Goal: Information Seeking & Learning: Compare options

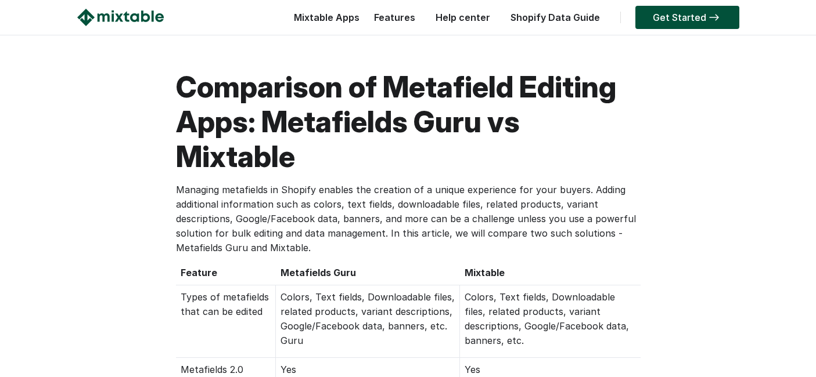
scroll to position [1935, 0]
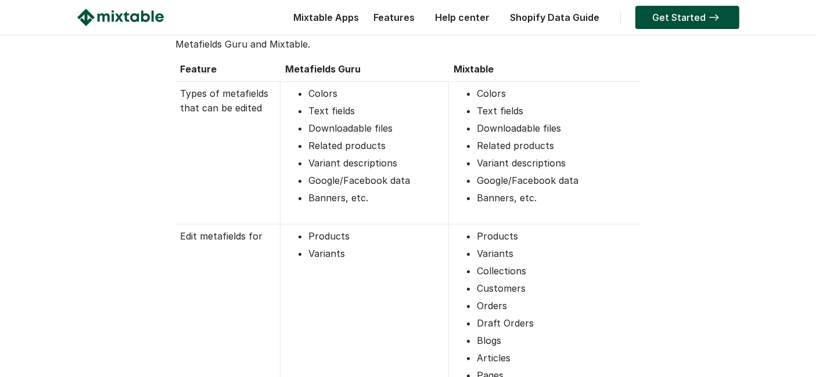
scroll to position [203, 0]
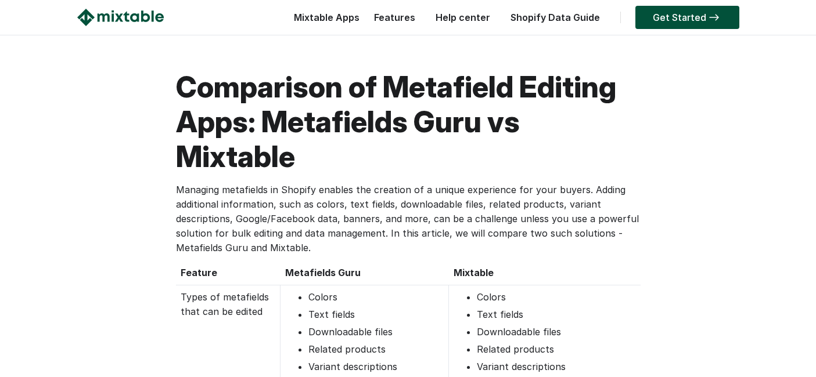
scroll to position [201, 0]
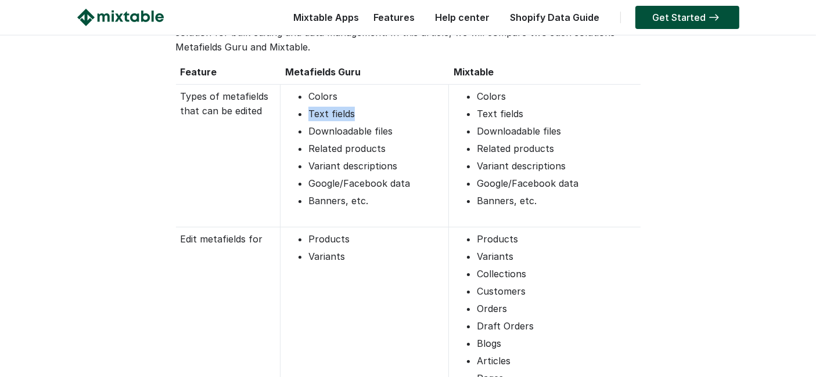
drag, startPoint x: 307, startPoint y: 115, endPoint x: 365, endPoint y: 118, distance: 57.5
click at [365, 118] on li "Text fields" at bounding box center [375, 114] width 135 height 15
drag, startPoint x: 325, startPoint y: 136, endPoint x: 410, endPoint y: 135, distance: 84.8
click at [410, 135] on li "Downloadable files" at bounding box center [375, 131] width 135 height 15
drag, startPoint x: 393, startPoint y: 149, endPoint x: 298, endPoint y: 159, distance: 95.1
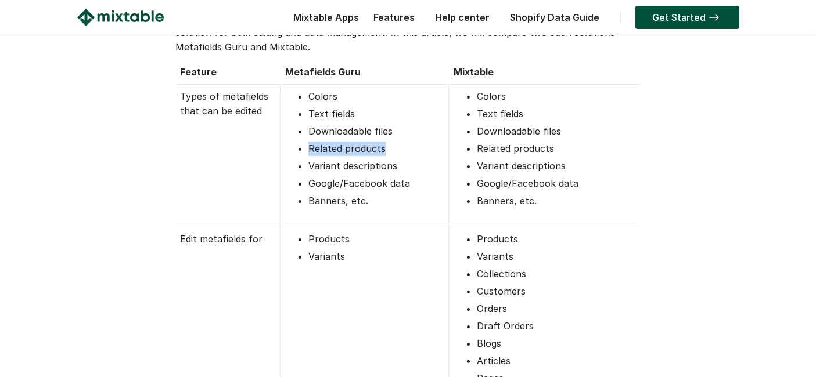
click at [308, 147] on li "Related products" at bounding box center [375, 149] width 135 height 15
drag, startPoint x: 300, startPoint y: 167, endPoint x: 416, endPoint y: 179, distance: 116.8
click at [410, 171] on li "Variant descriptions" at bounding box center [375, 166] width 135 height 15
drag, startPoint x: 419, startPoint y: 185, endPoint x: 323, endPoint y: 190, distance: 96.5
click at [323, 190] on ul "Colors Text fields Downloadable files Related products Variant descriptions Goo…" at bounding box center [364, 148] width 158 height 119
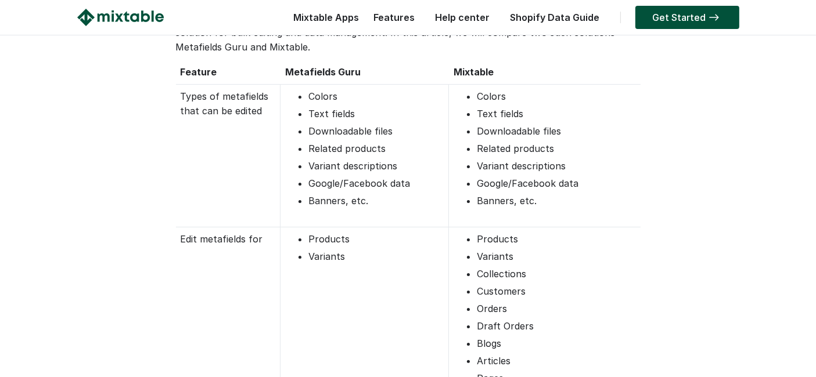
click at [327, 122] on ul "Colors Text fields Downloadable files Related products Variant descriptions Goo…" at bounding box center [364, 148] width 158 height 119
drag, startPoint x: 312, startPoint y: 112, endPoint x: 360, endPoint y: 116, distance: 48.3
click at [360, 116] on li "Text fields" at bounding box center [375, 114] width 135 height 15
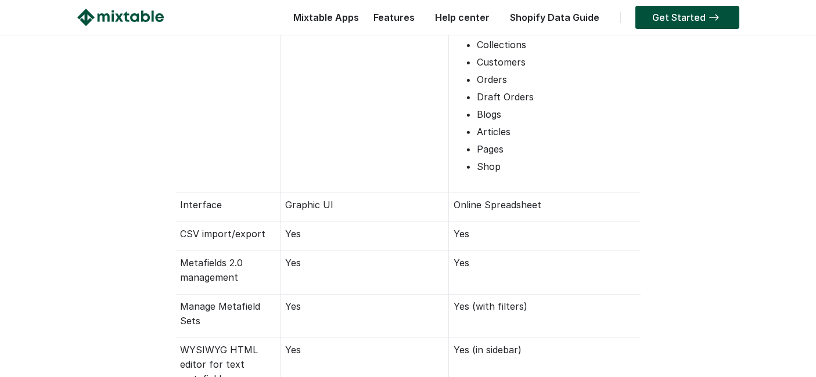
scroll to position [459, 0]
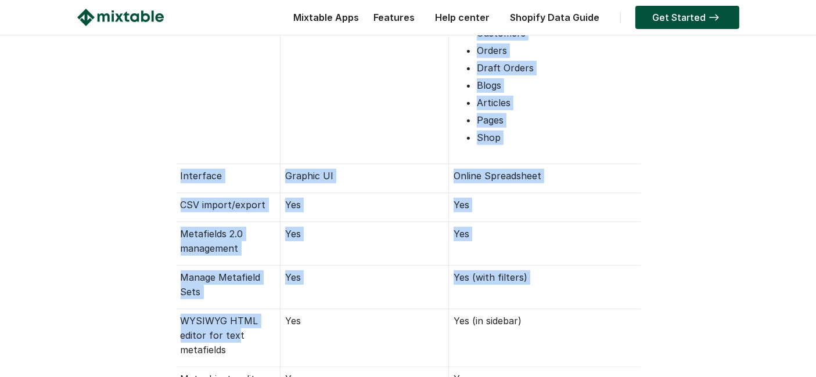
drag, startPoint x: 163, startPoint y: 321, endPoint x: 235, endPoint y: 341, distance: 74.8
click at [240, 319] on td "WYSIWYG HTML editor for text metafields" at bounding box center [228, 338] width 105 height 58
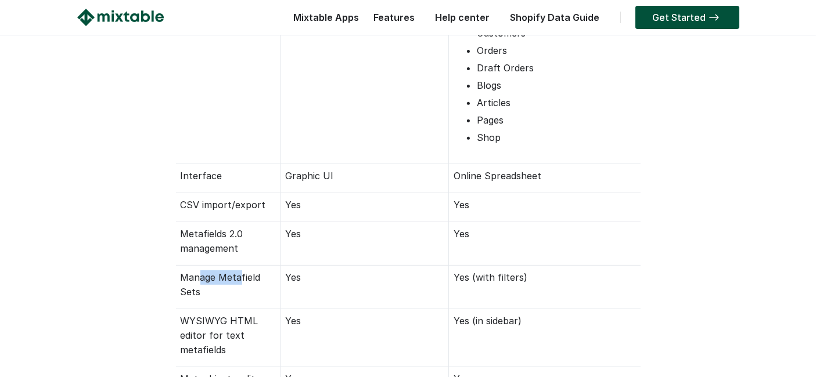
drag, startPoint x: 200, startPoint y: 278, endPoint x: 239, endPoint y: 282, distance: 38.5
click at [239, 282] on td "Manage Metafield Sets" at bounding box center [228, 288] width 105 height 44
drag, startPoint x: 203, startPoint y: 228, endPoint x: 233, endPoint y: 237, distance: 31.6
click at [233, 237] on td "Metafields 2.0 management" at bounding box center [228, 244] width 105 height 44
drag, startPoint x: 196, startPoint y: 206, endPoint x: 262, endPoint y: 205, distance: 65.6
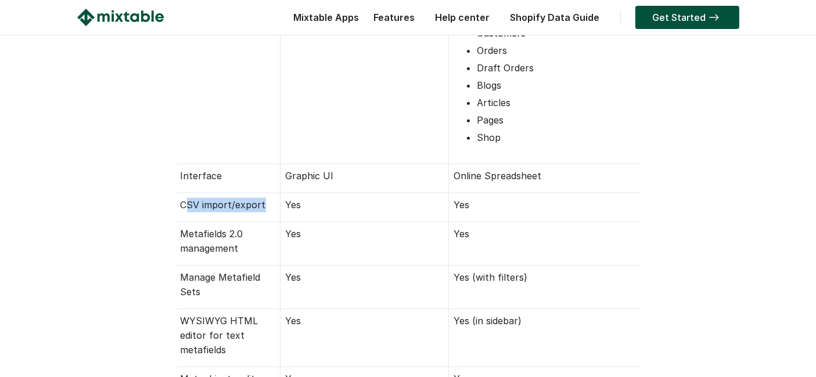
click at [262, 205] on td "CSV import/export" at bounding box center [228, 207] width 105 height 29
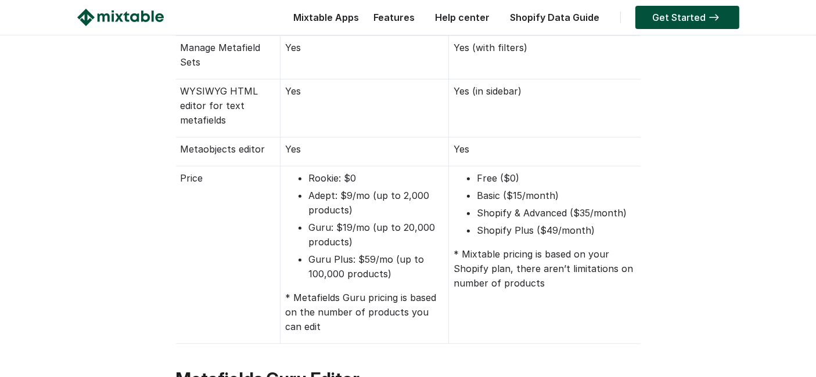
scroll to position [709, 0]
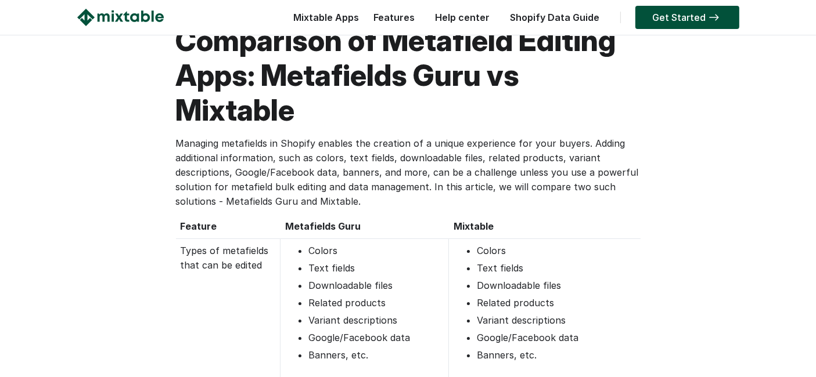
scroll to position [64, 0]
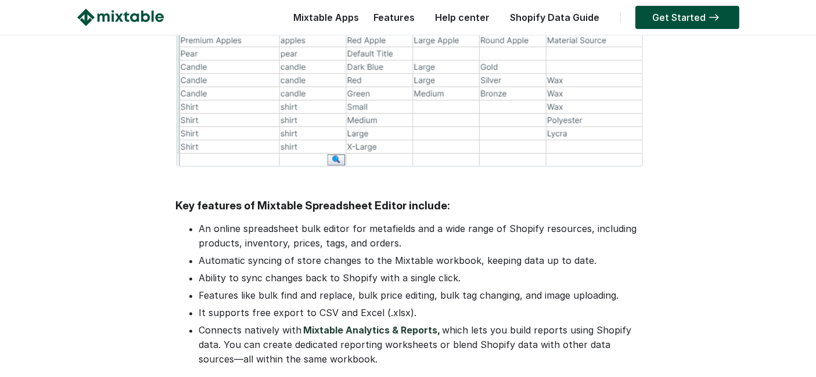
scroll to position [1999, 0]
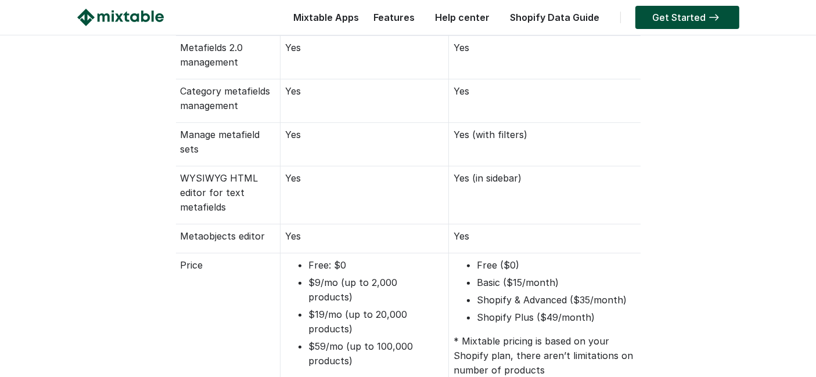
scroll to position [645, 0]
